Goal: Transaction & Acquisition: Purchase product/service

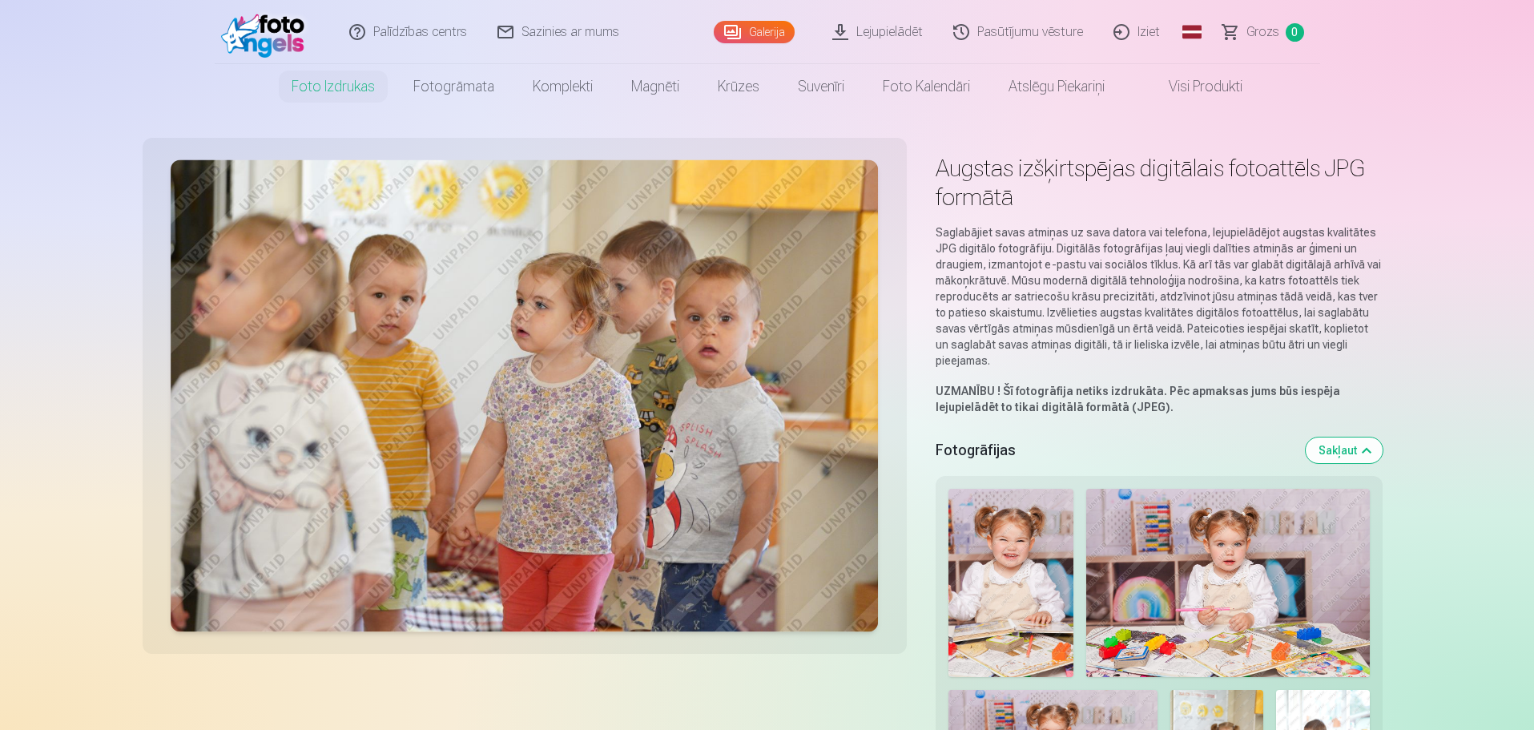
click at [1026, 578] on img at bounding box center [1012, 583] width 126 height 188
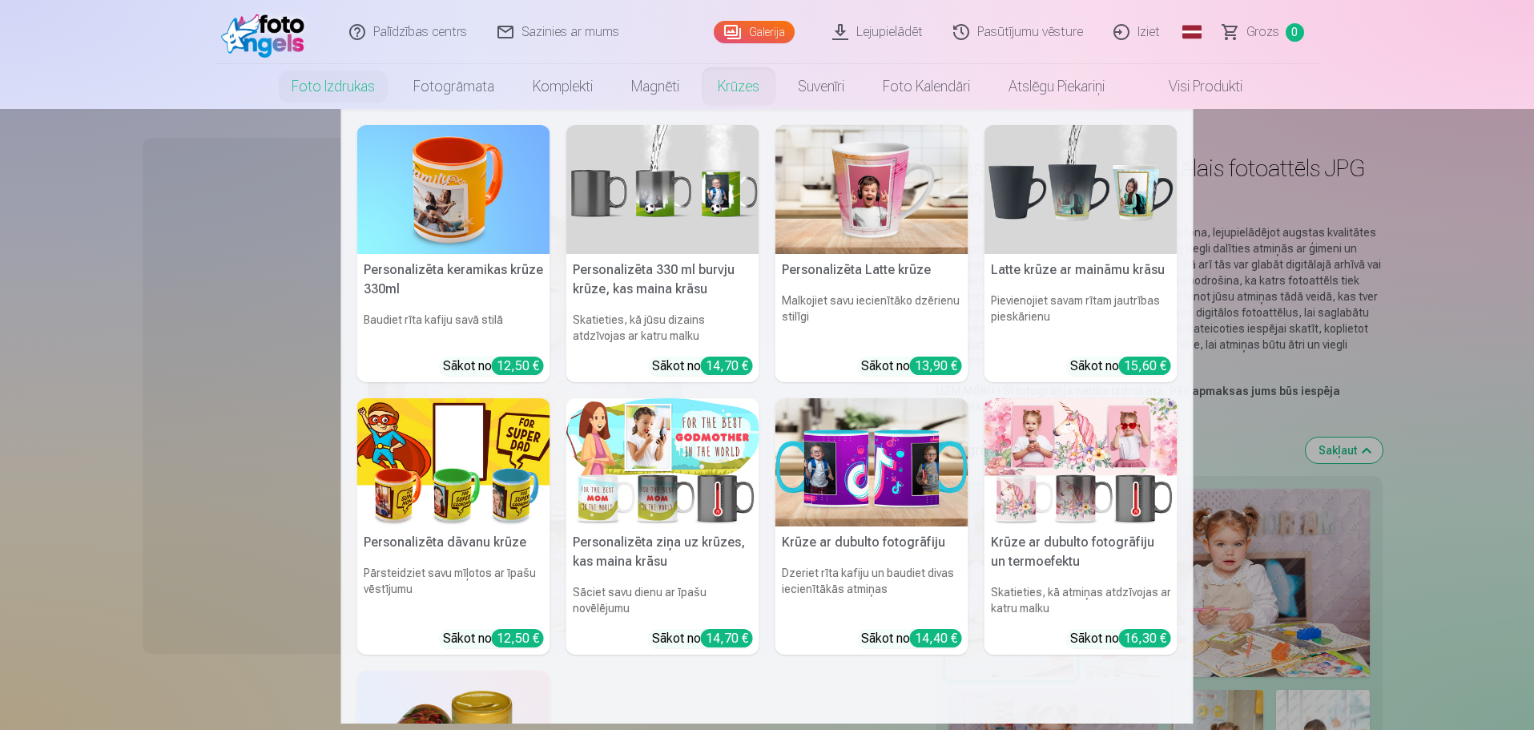
click at [729, 78] on link "Krūzes" at bounding box center [739, 86] width 80 height 45
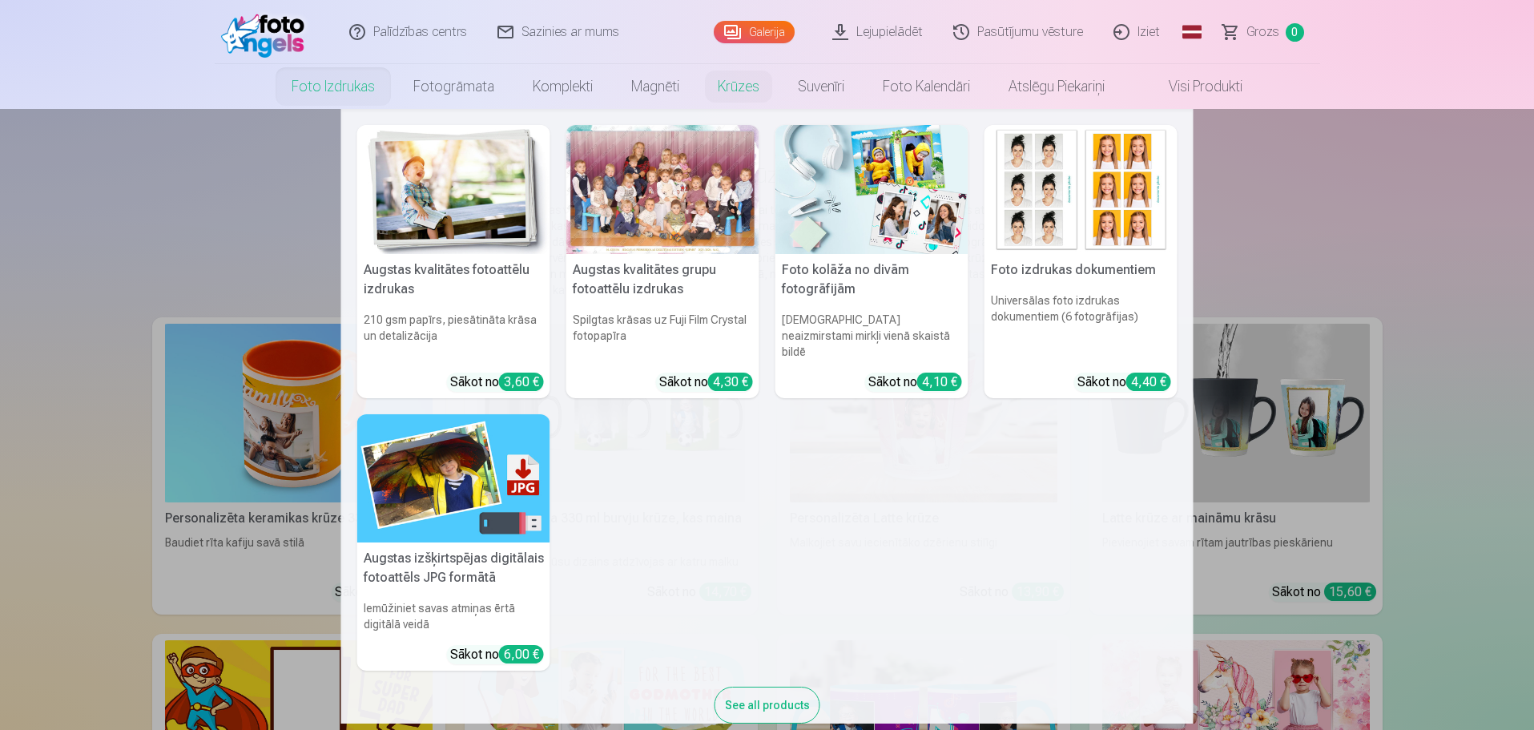
click at [344, 87] on link "Foto izdrukas" at bounding box center [333, 86] width 122 height 45
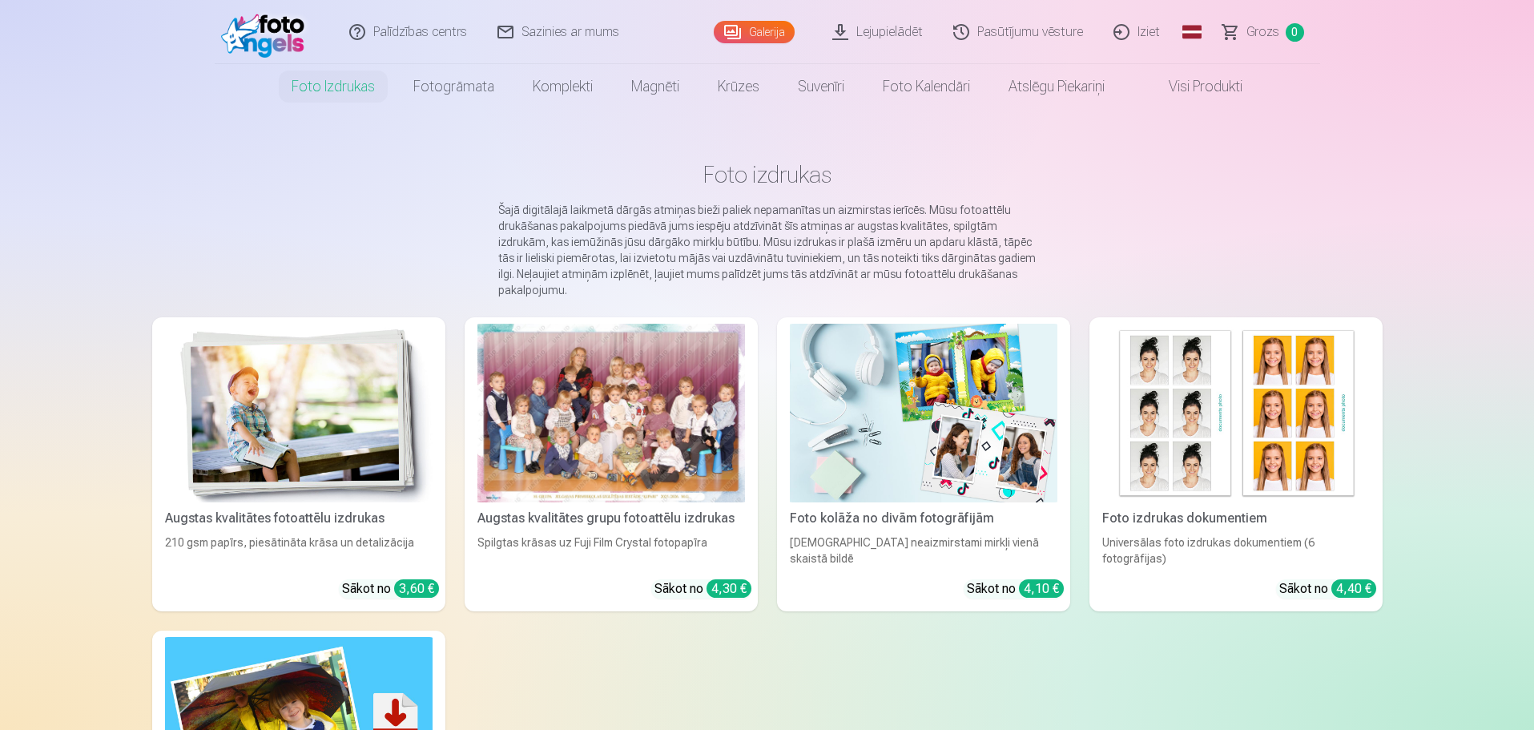
click at [632, 407] on div at bounding box center [612, 413] width 268 height 179
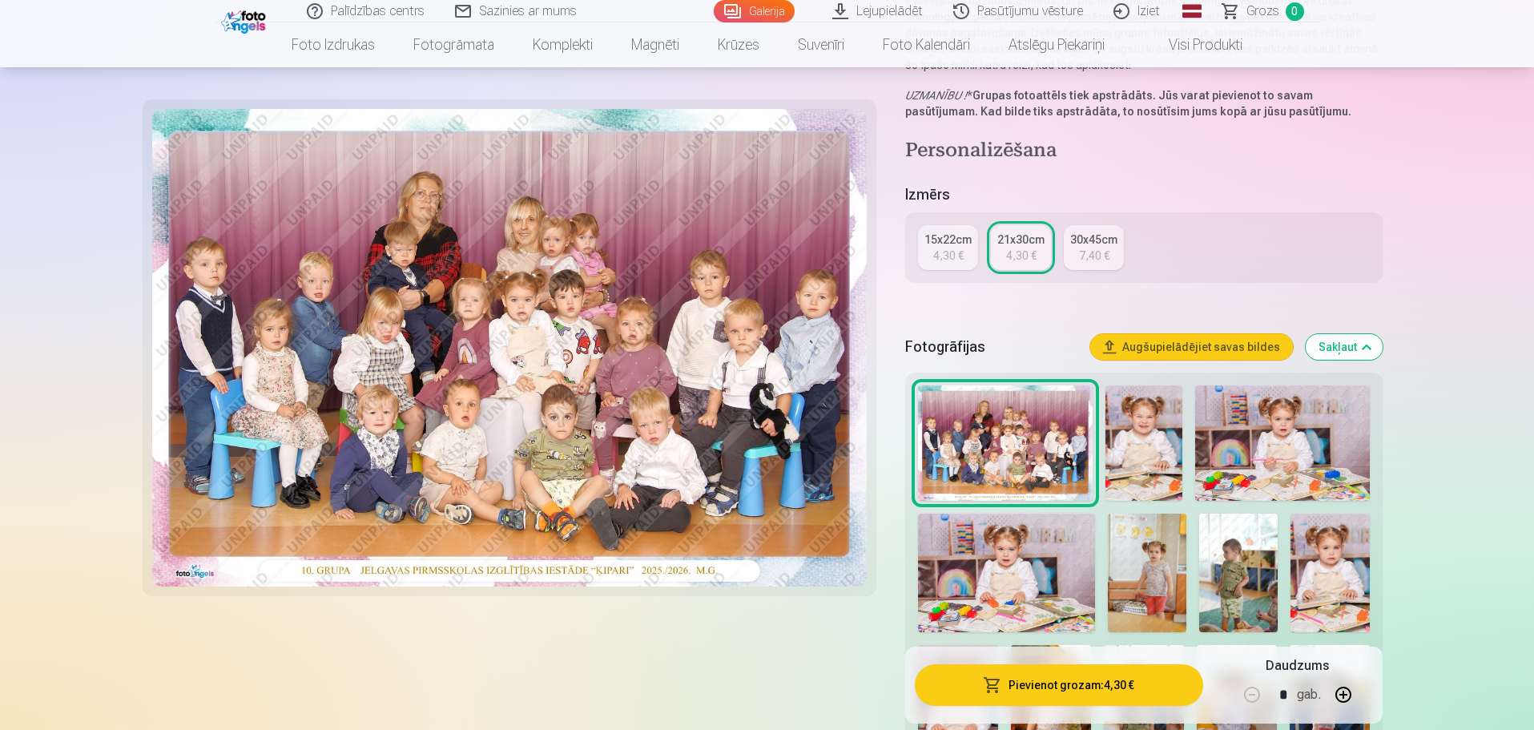
scroll to position [240, 0]
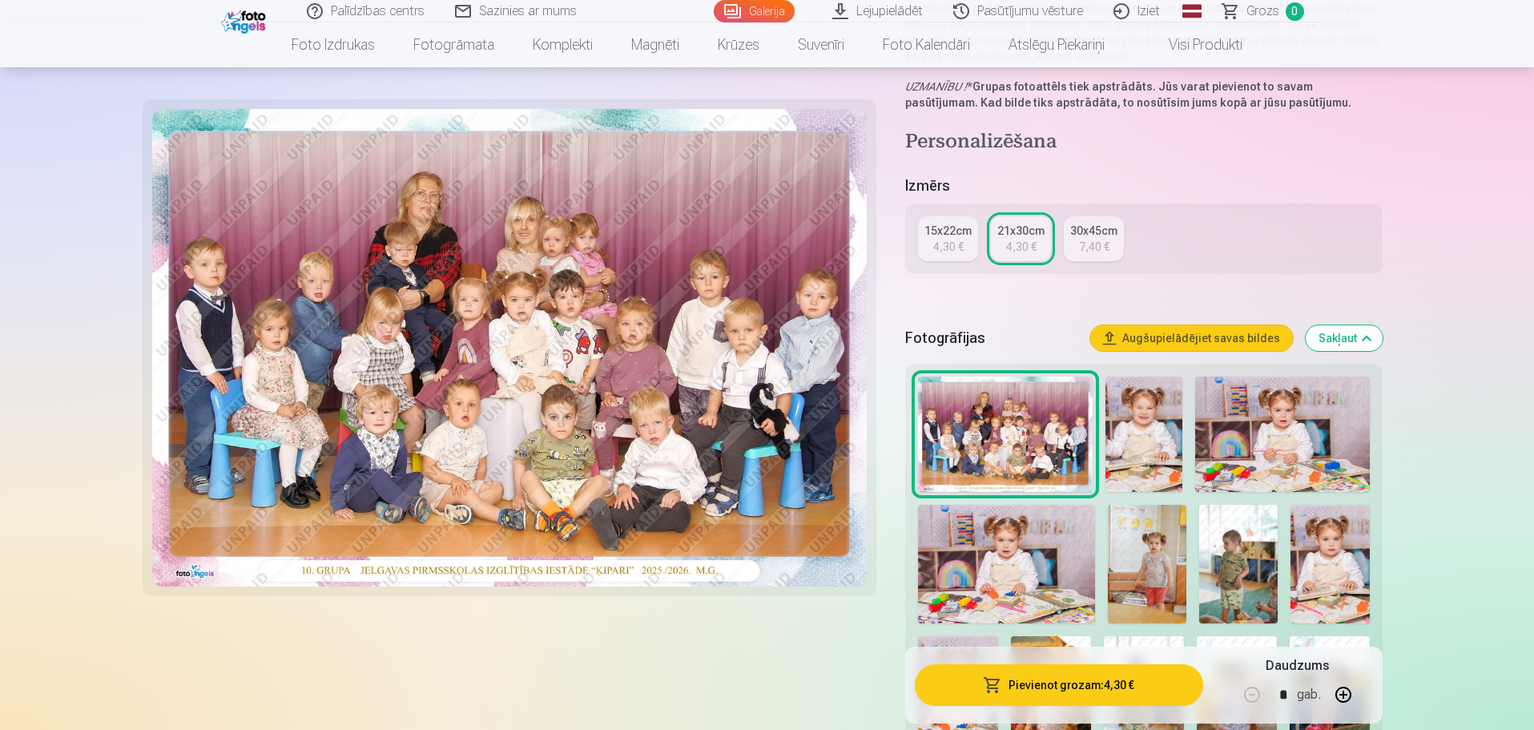
click at [1095, 248] on div "7,40 €" at bounding box center [1094, 247] width 30 height 16
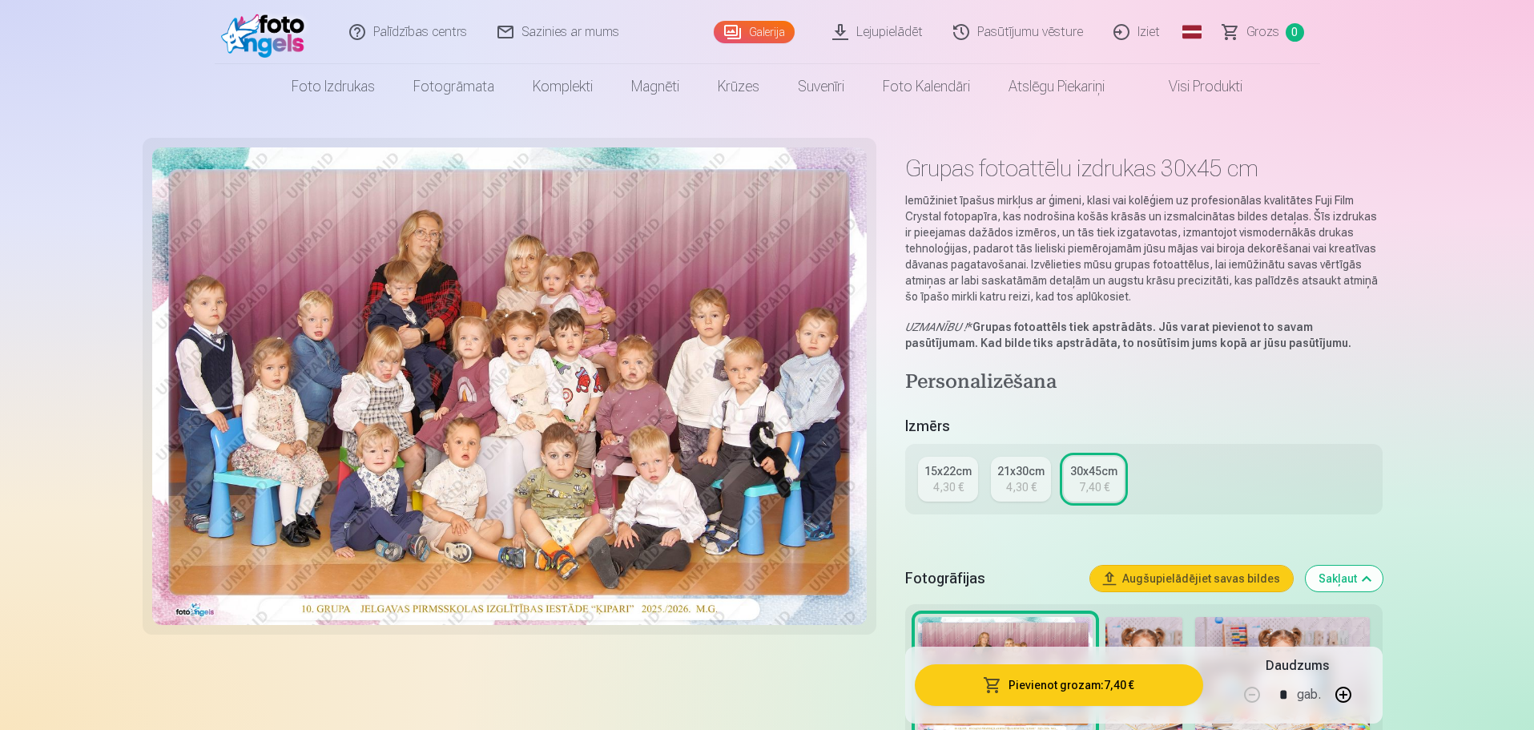
drag, startPoint x: 951, startPoint y: 478, endPoint x: 989, endPoint y: 449, distance: 47.4
click at [951, 478] on link "15x22cm 4,30 €" at bounding box center [948, 479] width 60 height 45
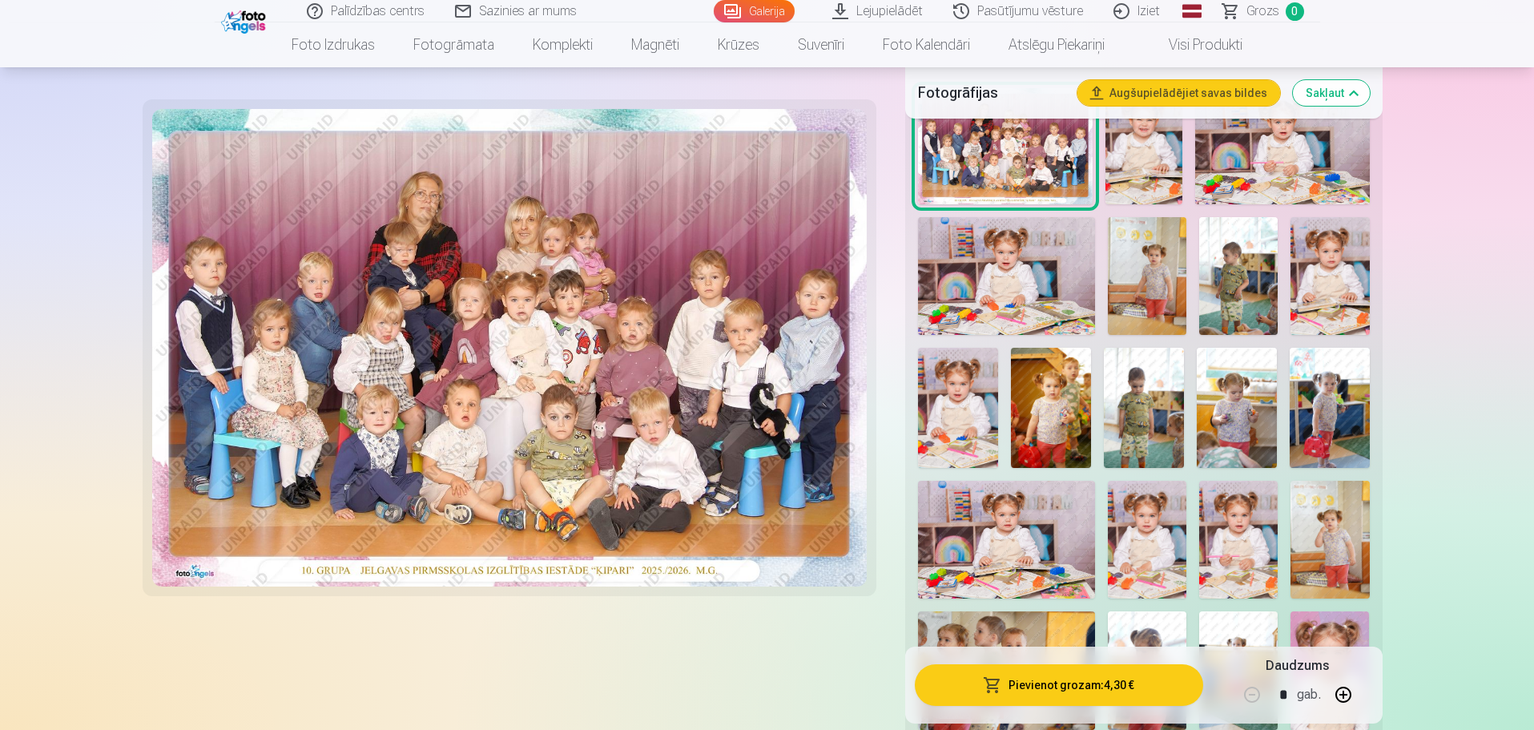
scroll to position [481, 0]
click at [496, 325] on img at bounding box center [509, 348] width 715 height 478
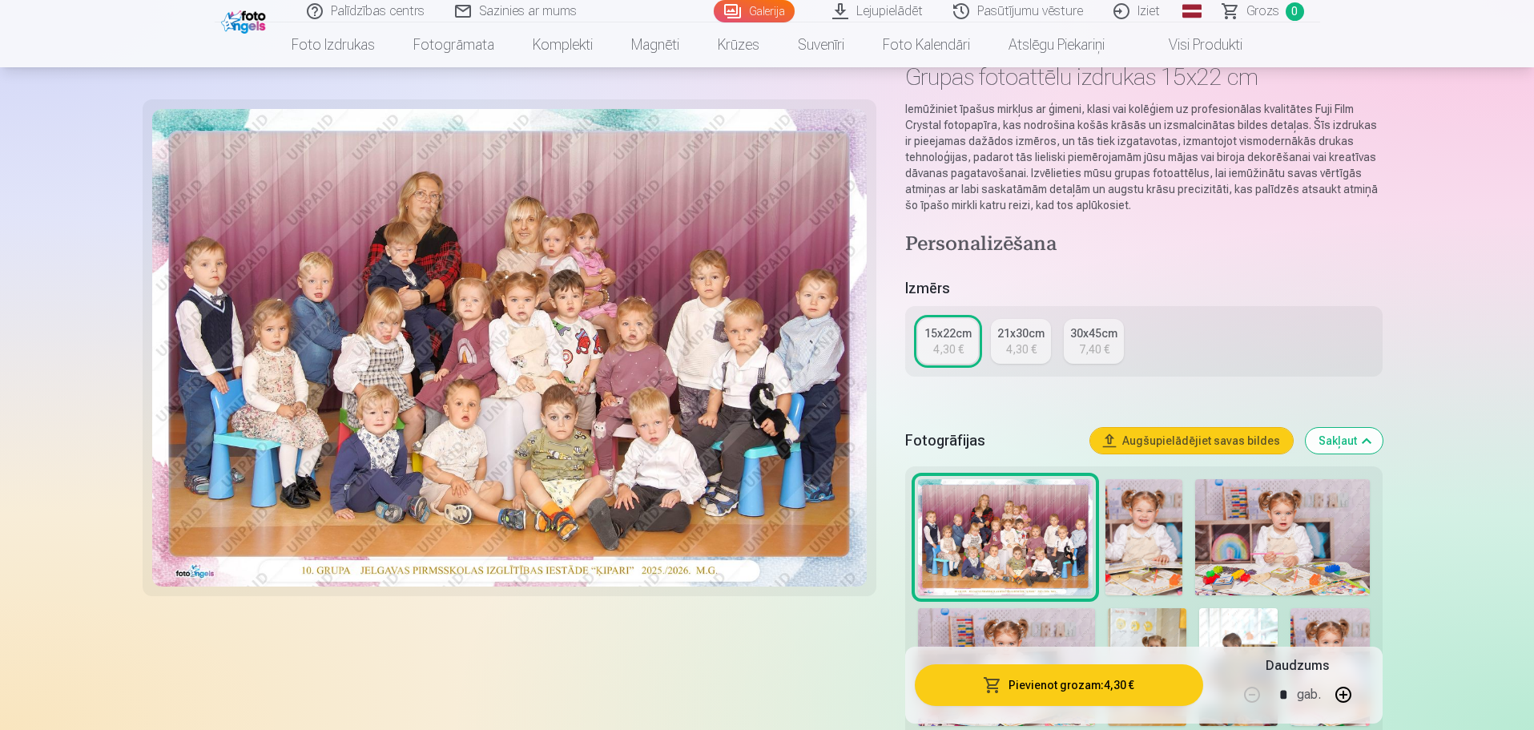
scroll to position [0, 0]
